Goal: Task Accomplishment & Management: Manage account settings

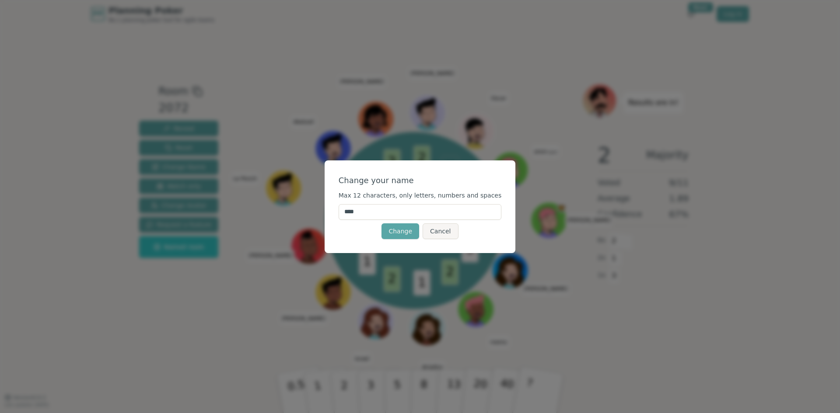
click at [377, 213] on input "****" at bounding box center [420, 212] width 163 height 16
type input "*****"
click at [360, 234] on div "Change Cancel" at bounding box center [420, 232] width 163 height 16
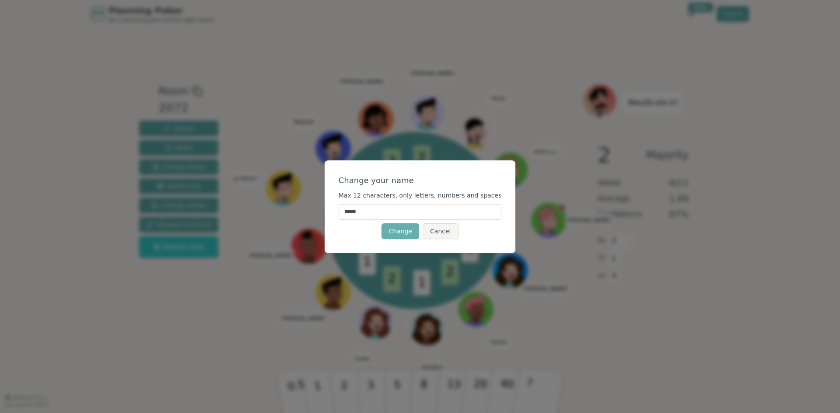
click at [402, 227] on button "Change" at bounding box center [400, 232] width 38 height 16
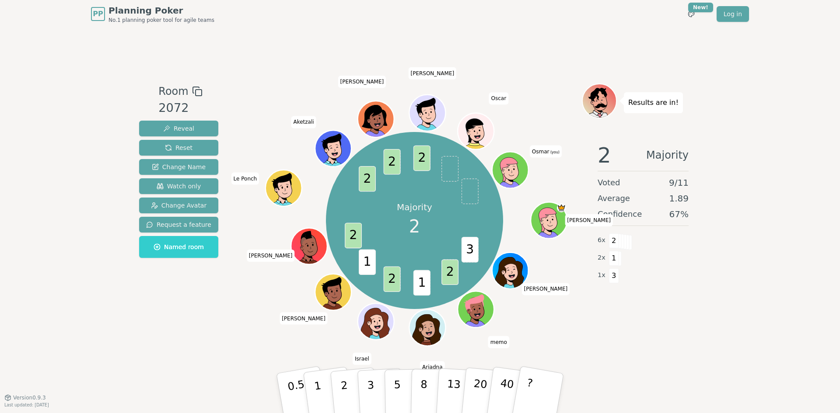
click at [515, 173] on icon at bounding box center [512, 176] width 17 height 6
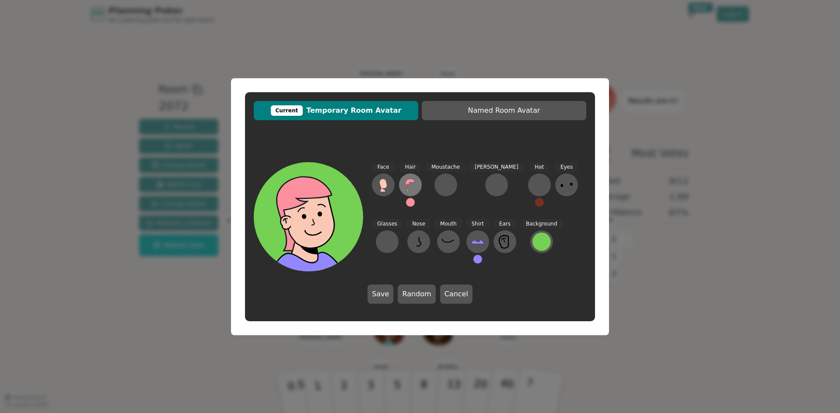
click at [405, 182] on icon at bounding box center [410, 185] width 14 height 14
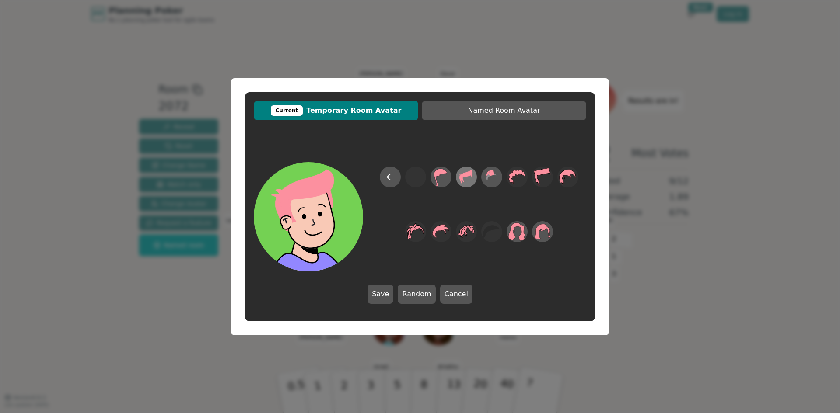
click at [465, 176] on icon at bounding box center [466, 177] width 13 height 14
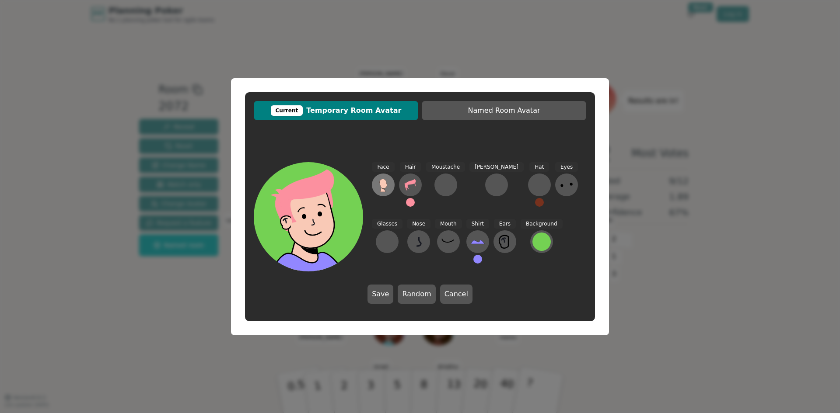
click at [388, 190] on icon at bounding box center [383, 185] width 14 height 14
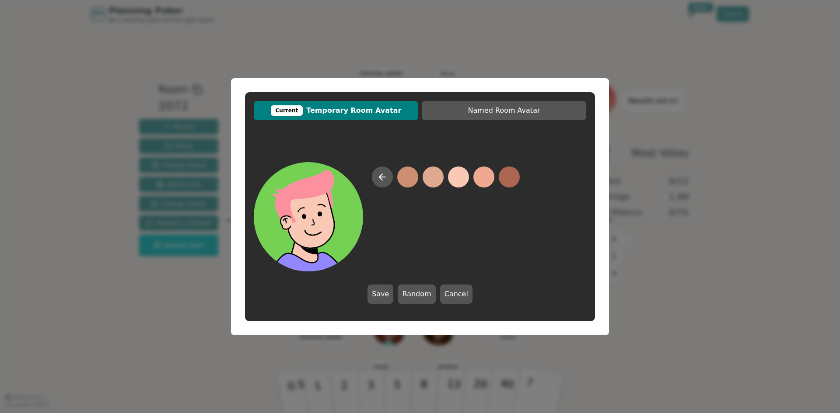
click at [458, 178] on button at bounding box center [458, 177] width 21 height 21
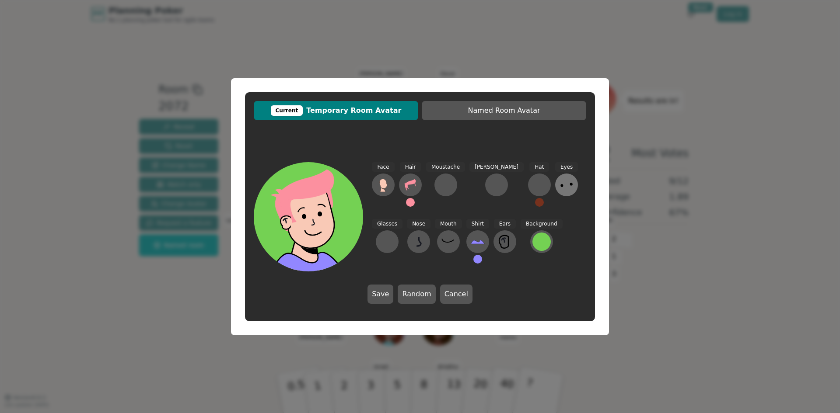
click at [560, 189] on icon at bounding box center [567, 185] width 14 height 14
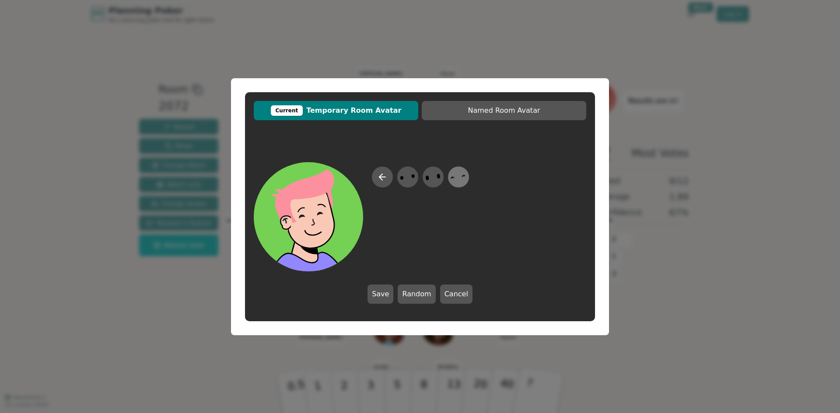
click at [458, 178] on icon at bounding box center [458, 177] width 17 height 20
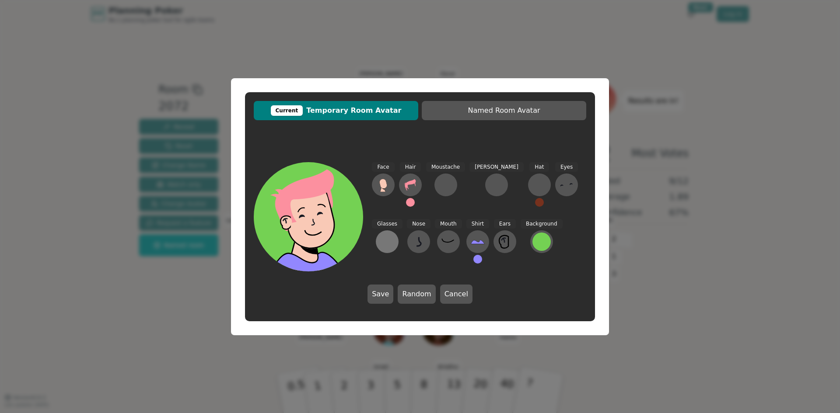
click at [399, 231] on button at bounding box center [387, 242] width 23 height 23
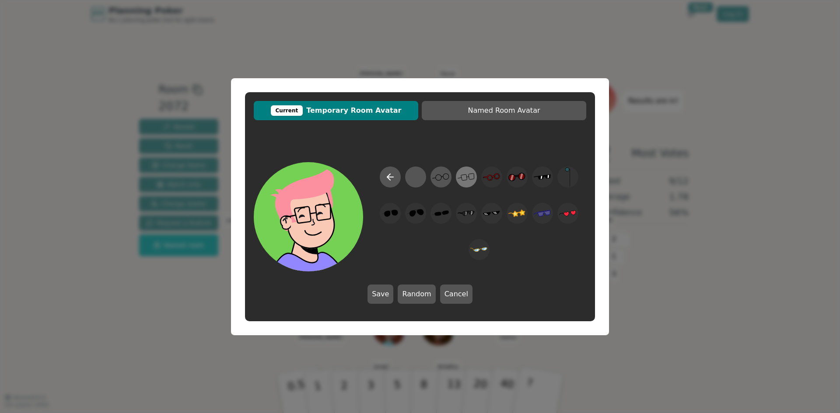
click at [465, 176] on icon at bounding box center [466, 177] width 17 height 20
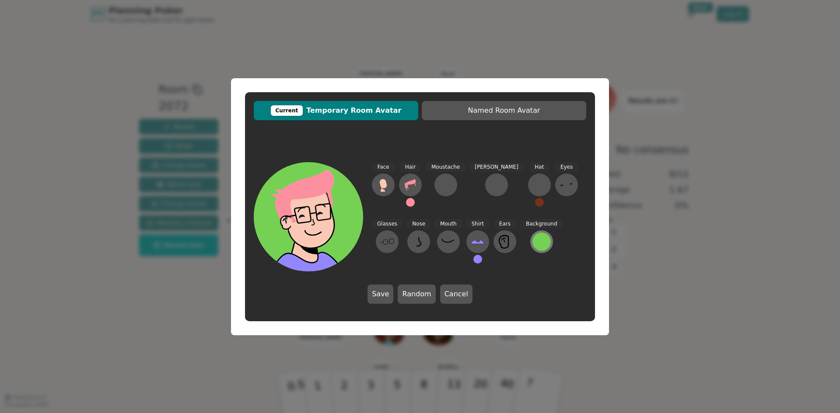
click at [530, 245] on button at bounding box center [541, 242] width 23 height 23
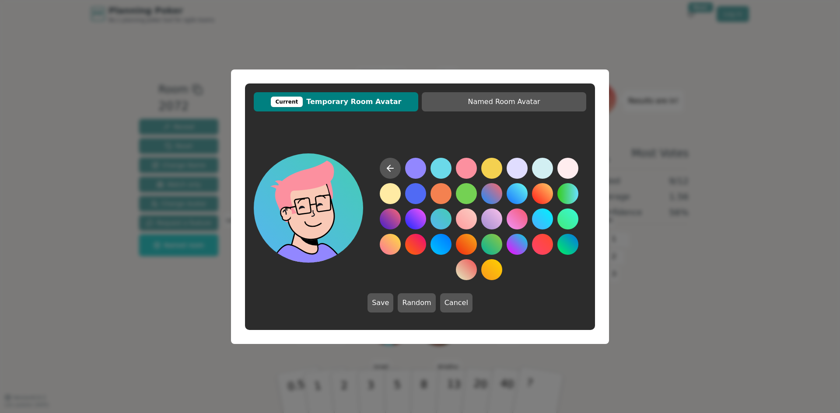
click at [448, 216] on button at bounding box center [440, 219] width 21 height 21
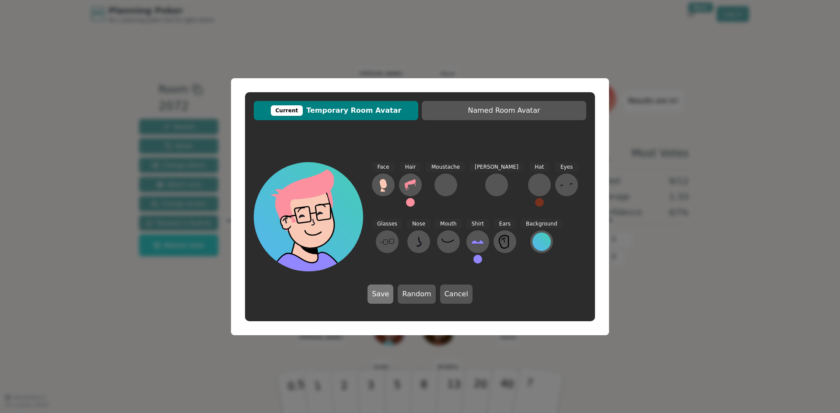
click at [393, 289] on button "Save" at bounding box center [380, 294] width 26 height 19
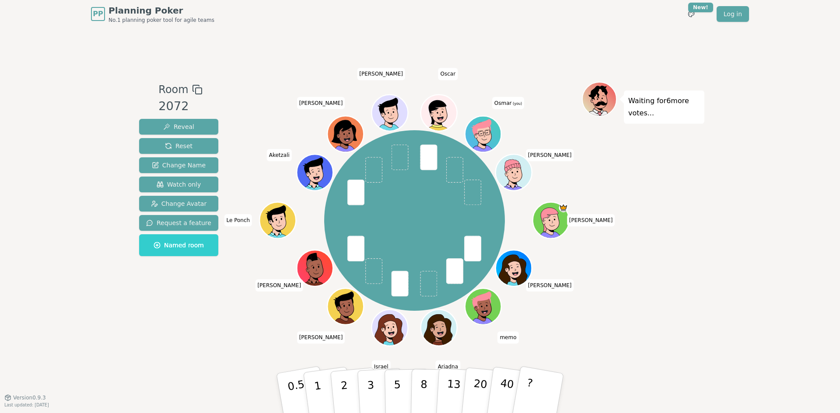
click at [487, 136] on icon at bounding box center [482, 133] width 35 height 7
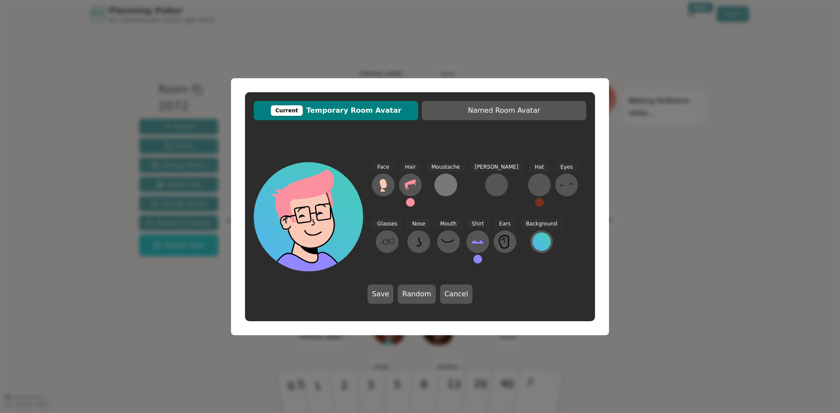
click at [447, 182] on div at bounding box center [446, 185] width 14 height 14
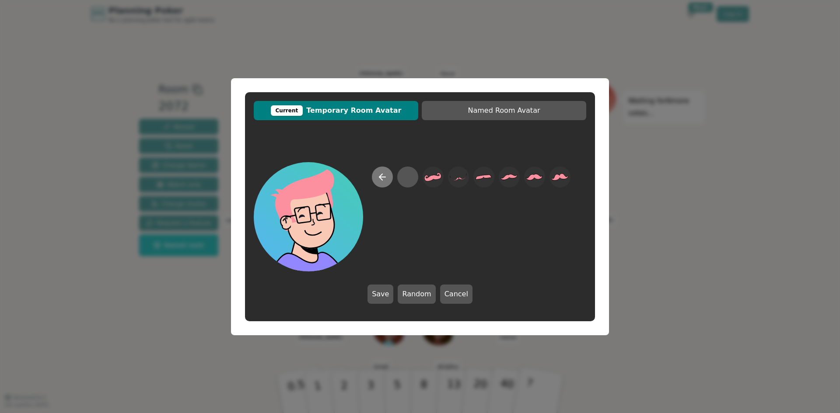
click at [386, 179] on icon at bounding box center [382, 177] width 10 height 10
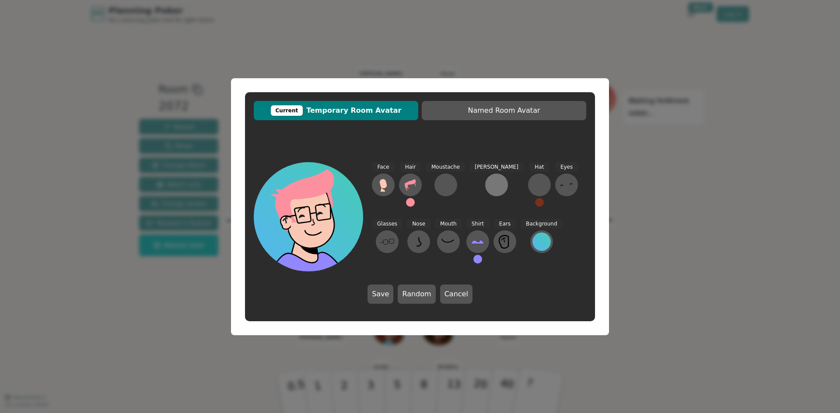
click at [490, 187] on div at bounding box center [497, 185] width 14 height 14
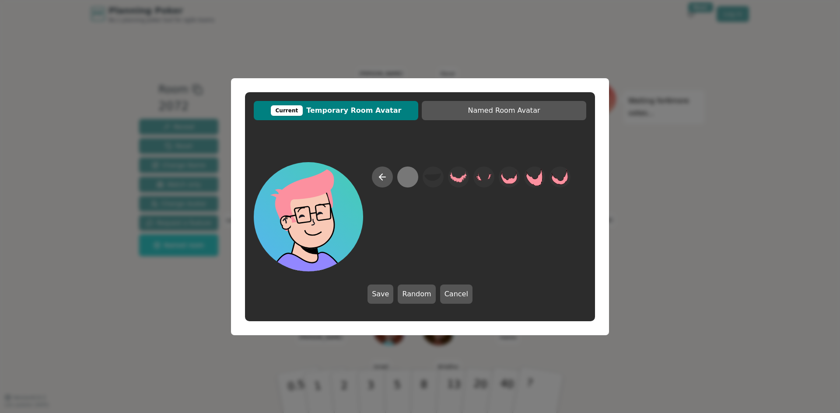
click at [400, 186] on div at bounding box center [407, 177] width 17 height 20
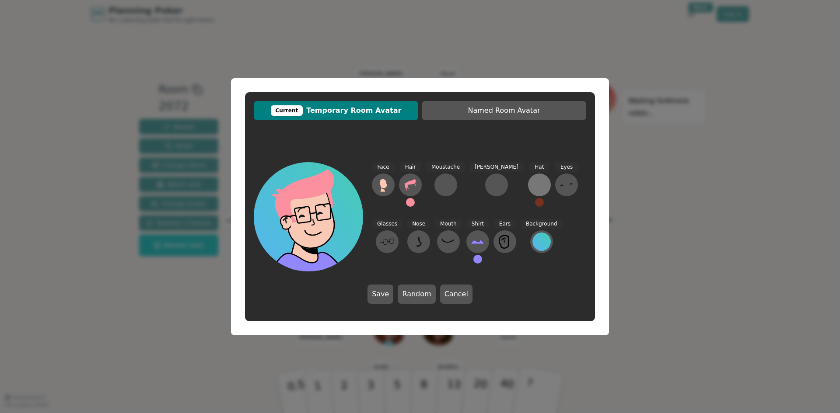
click at [532, 192] on div at bounding box center [539, 185] width 14 height 14
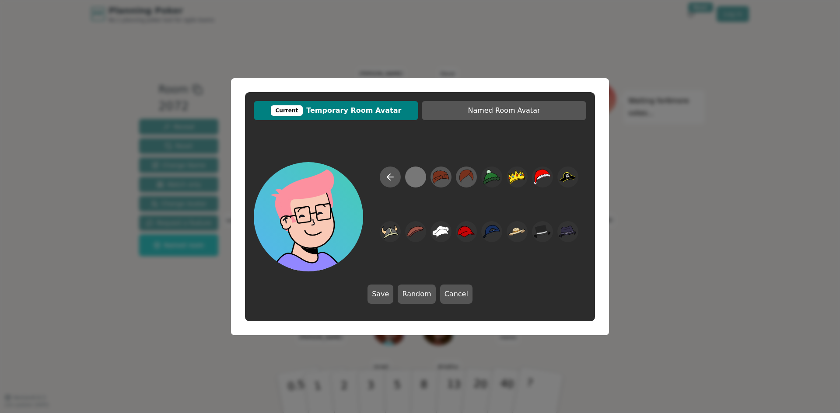
click at [413, 179] on div at bounding box center [415, 177] width 17 height 20
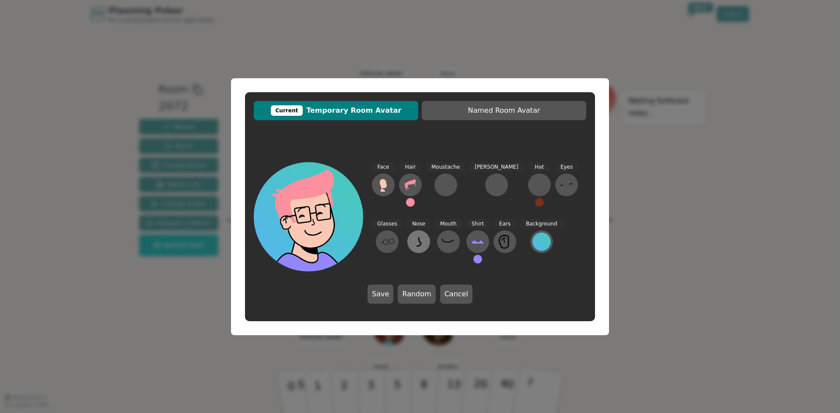
click at [407, 253] on button at bounding box center [418, 242] width 23 height 23
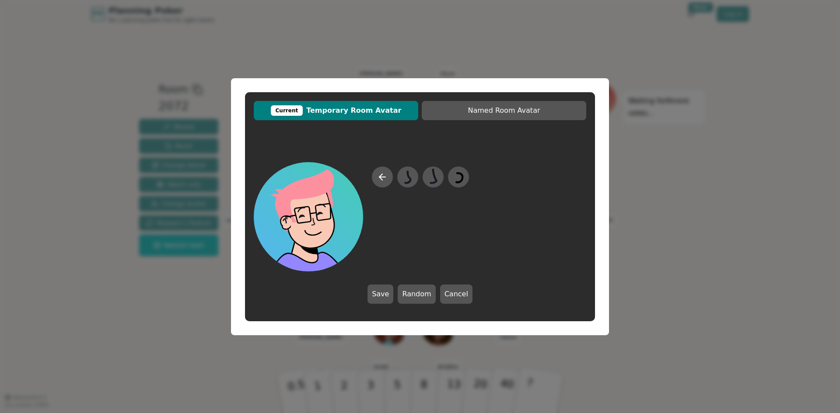
click at [597, 174] on div "Current Temporary Room Avatar Named Room Avatar Save Random Cancel" at bounding box center [420, 206] width 378 height 257
click at [394, 104] on button "Current Temporary Room Avatar" at bounding box center [336, 110] width 164 height 19
click at [457, 286] on button "Cancel" at bounding box center [456, 294] width 32 height 19
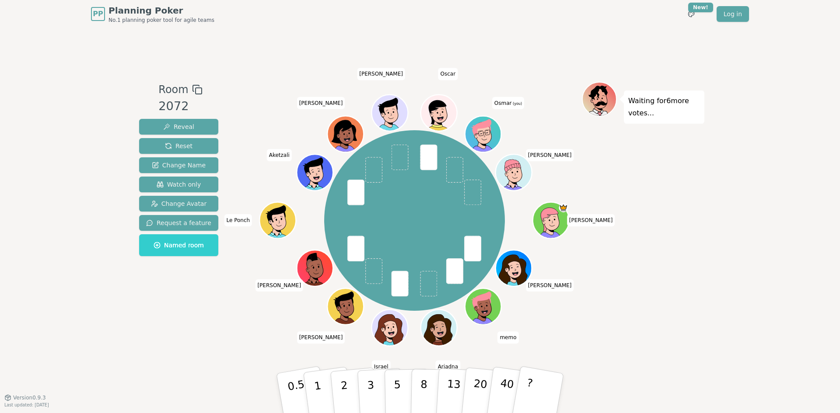
click at [605, 97] on icon at bounding box center [600, 98] width 33 height 3
click at [480, 141] on icon at bounding box center [484, 140] width 17 height 6
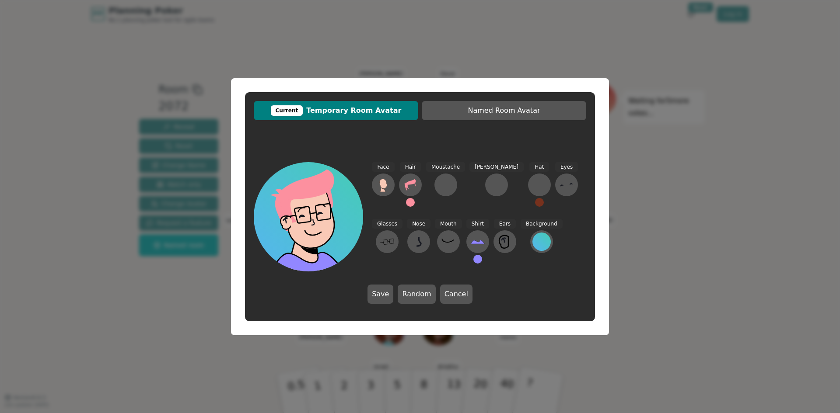
click at [628, 176] on div "Current Temporary Room Avatar Named Room Avatar Face Hair Moustache [PERSON_NAM…" at bounding box center [420, 206] width 840 height 413
